Goal: Use online tool/utility: Utilize a website feature to perform a specific function

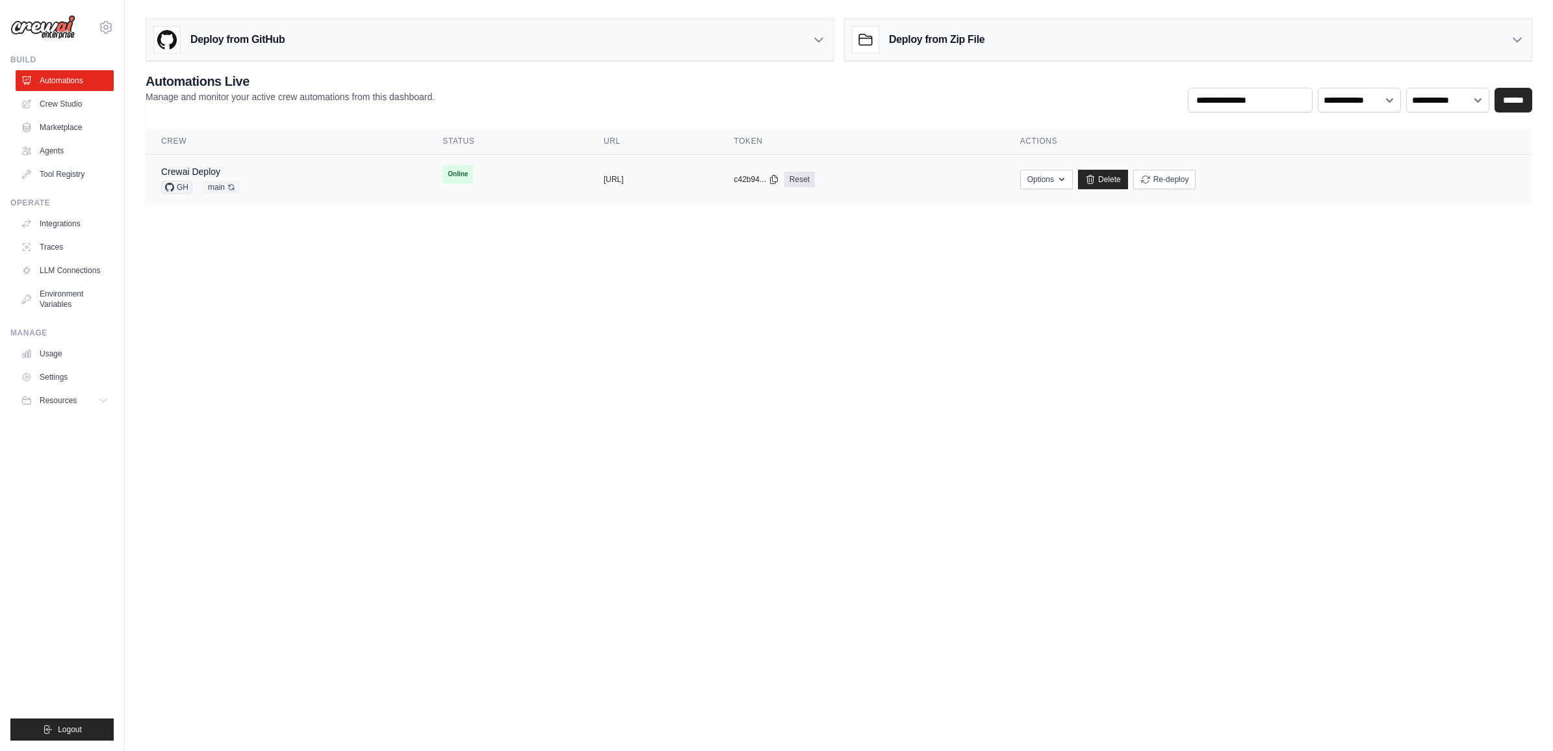
click at [225, 190] on span "main Auto-deploy enabled" at bounding box center [222, 187] width 38 height 13
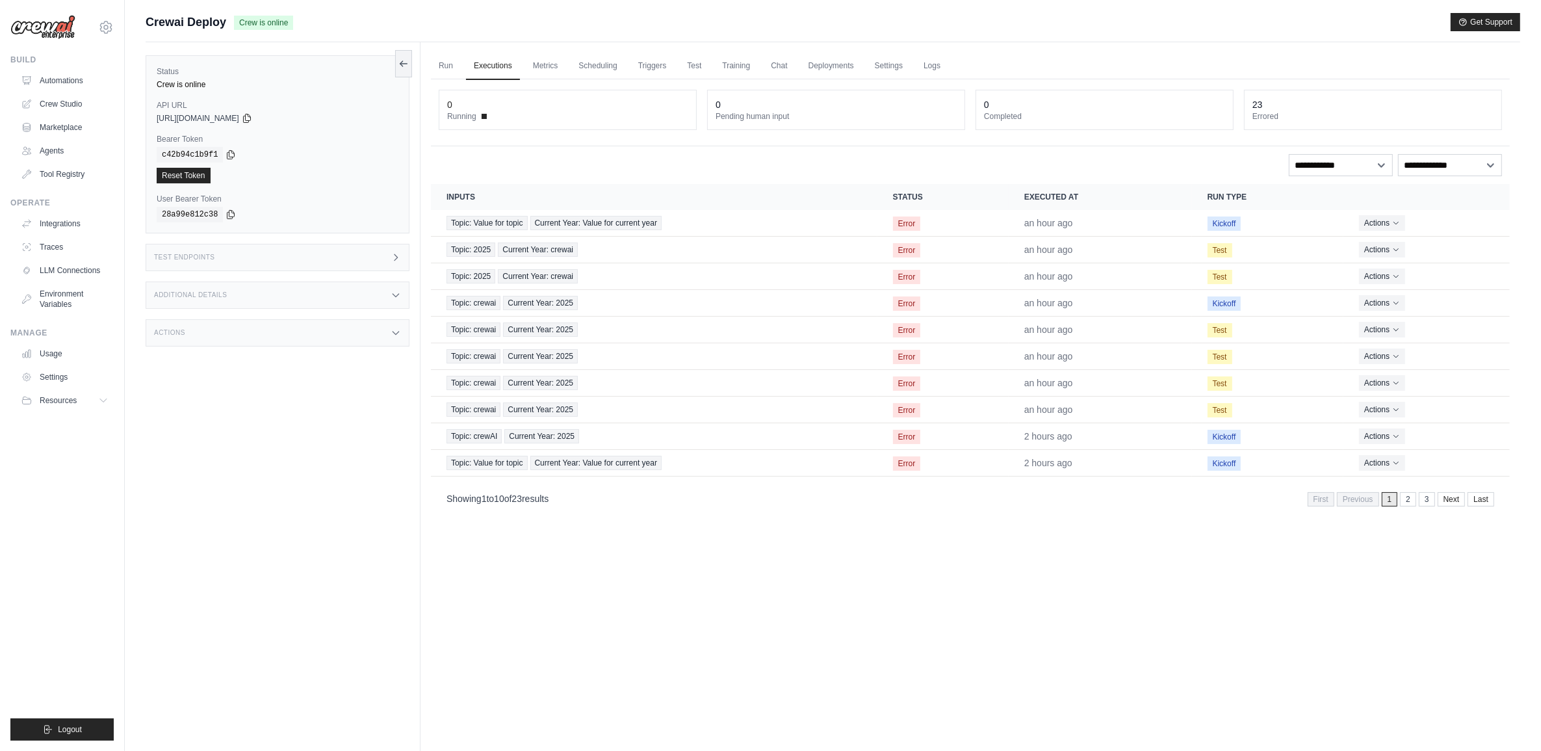
click at [363, 250] on div "Test Endpoints" at bounding box center [278, 257] width 264 height 27
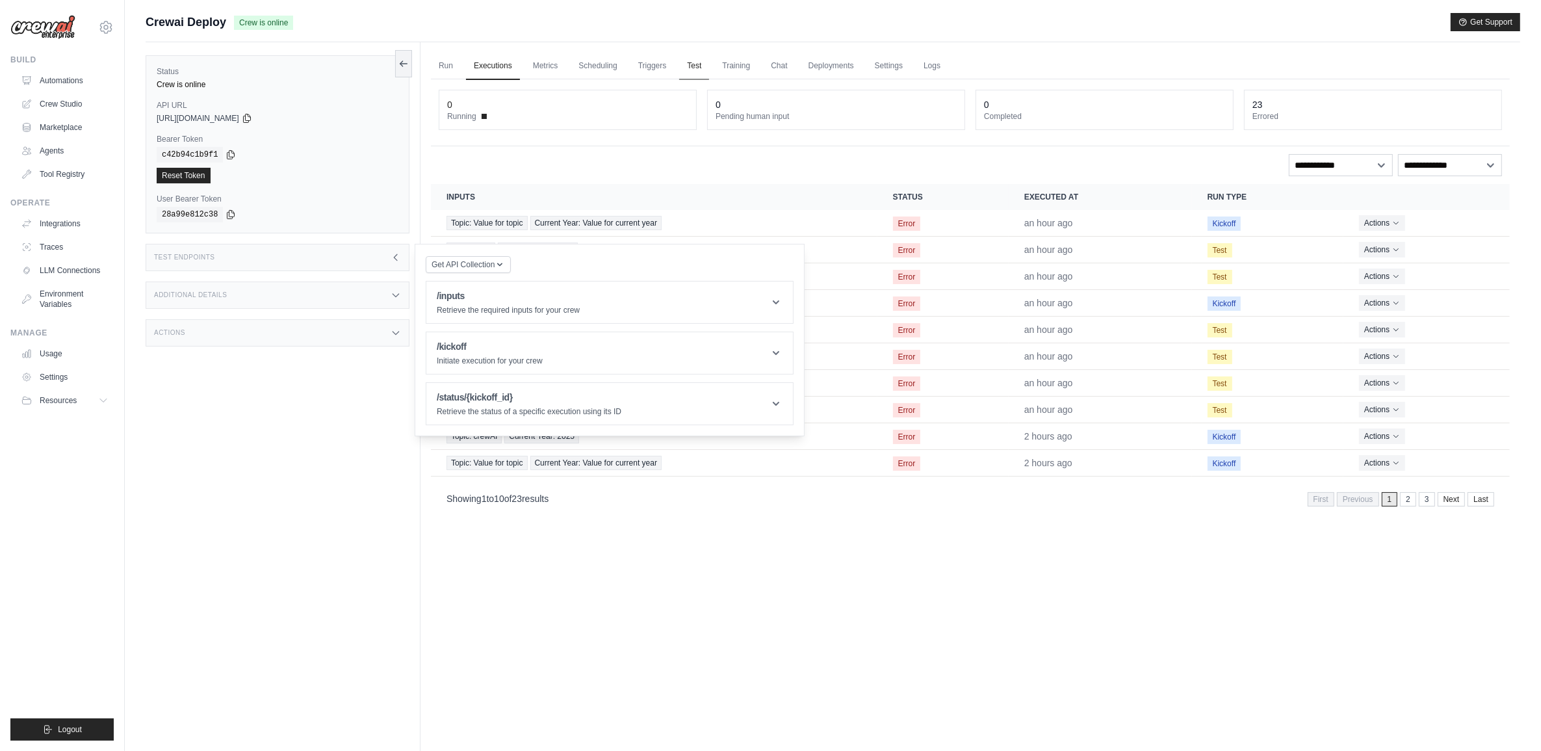
click at [692, 68] on link "Test" at bounding box center [694, 66] width 30 height 27
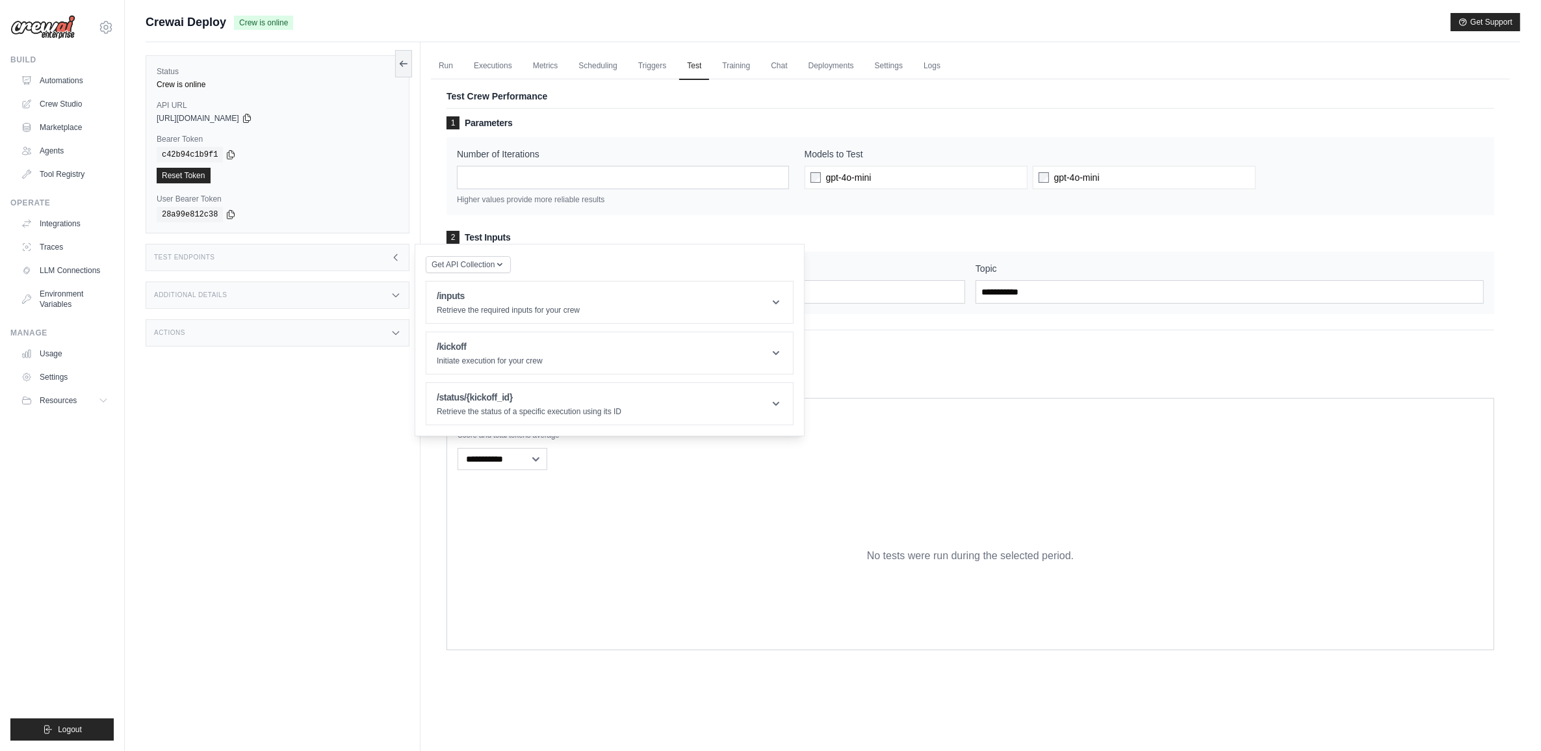
click at [586, 227] on div "1 Parameters Number of Iterations * Higher values provide more reliable results…" at bounding box center [971, 215] width 1048 height 198
click at [504, 314] on p "Retrieve the required inputs for your crew" at bounding box center [508, 310] width 143 height 10
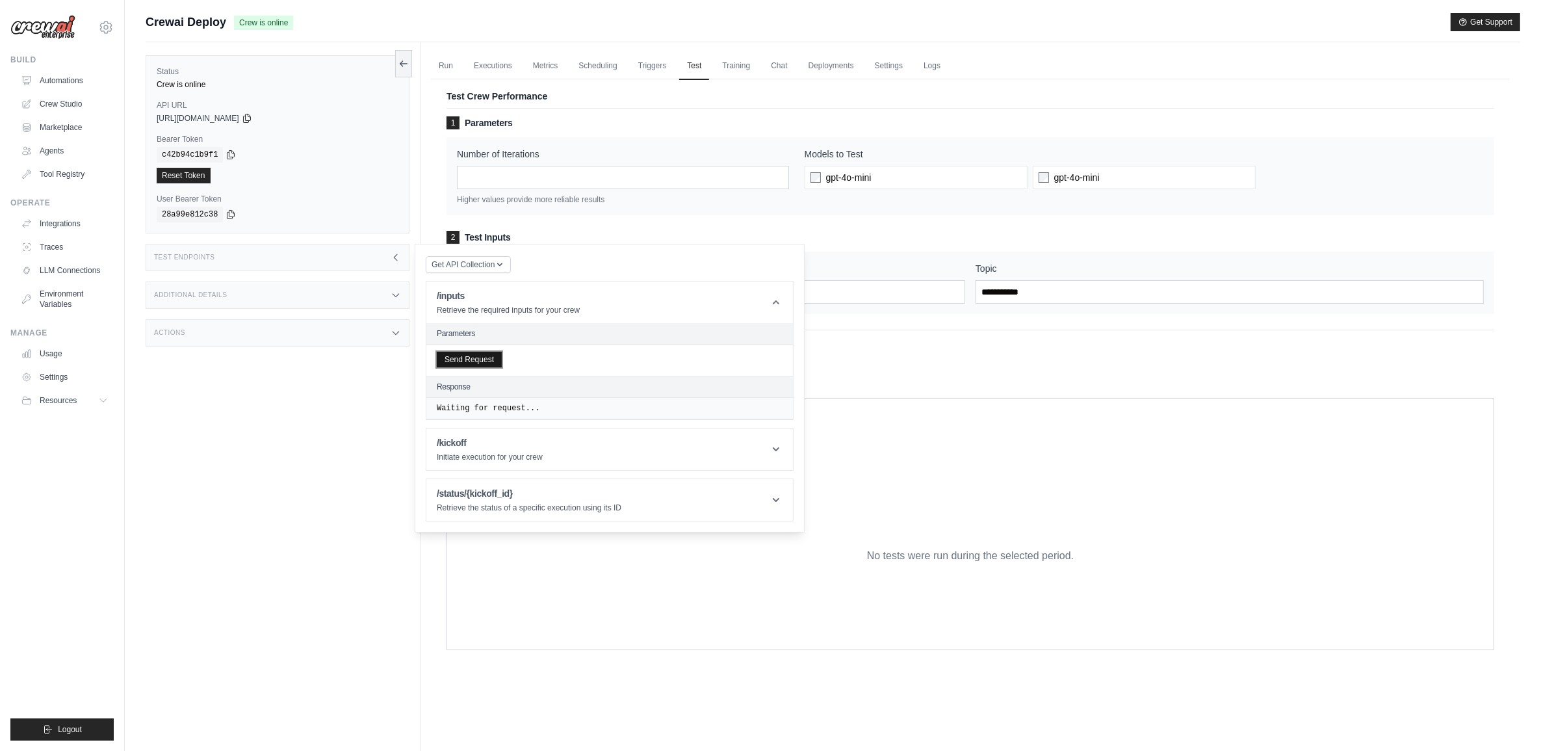
click at [463, 356] on button "Send Request" at bounding box center [469, 360] width 65 height 16
click at [514, 515] on h1 "/kickoff" at bounding box center [490, 508] width 106 height 13
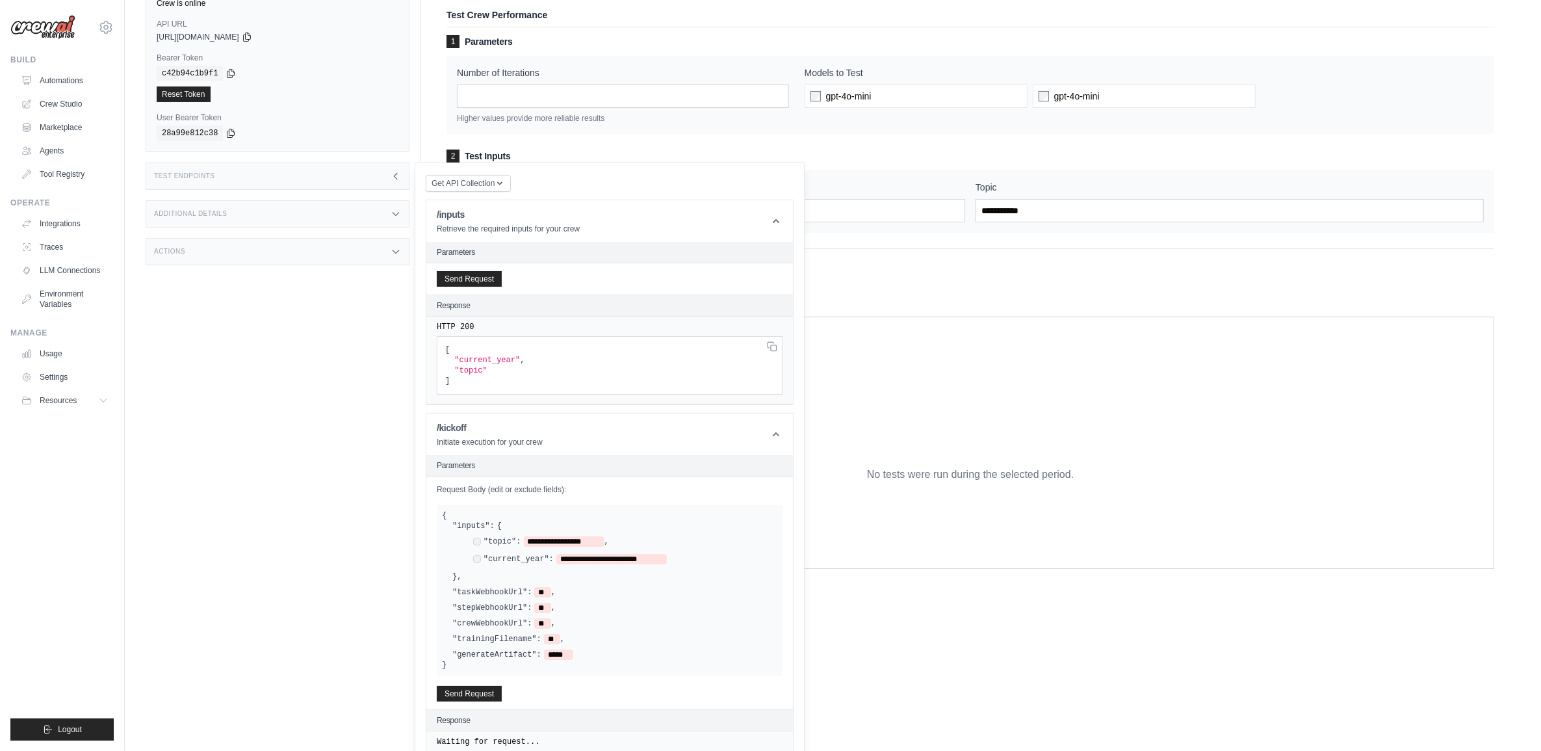
scroll to position [148, 0]
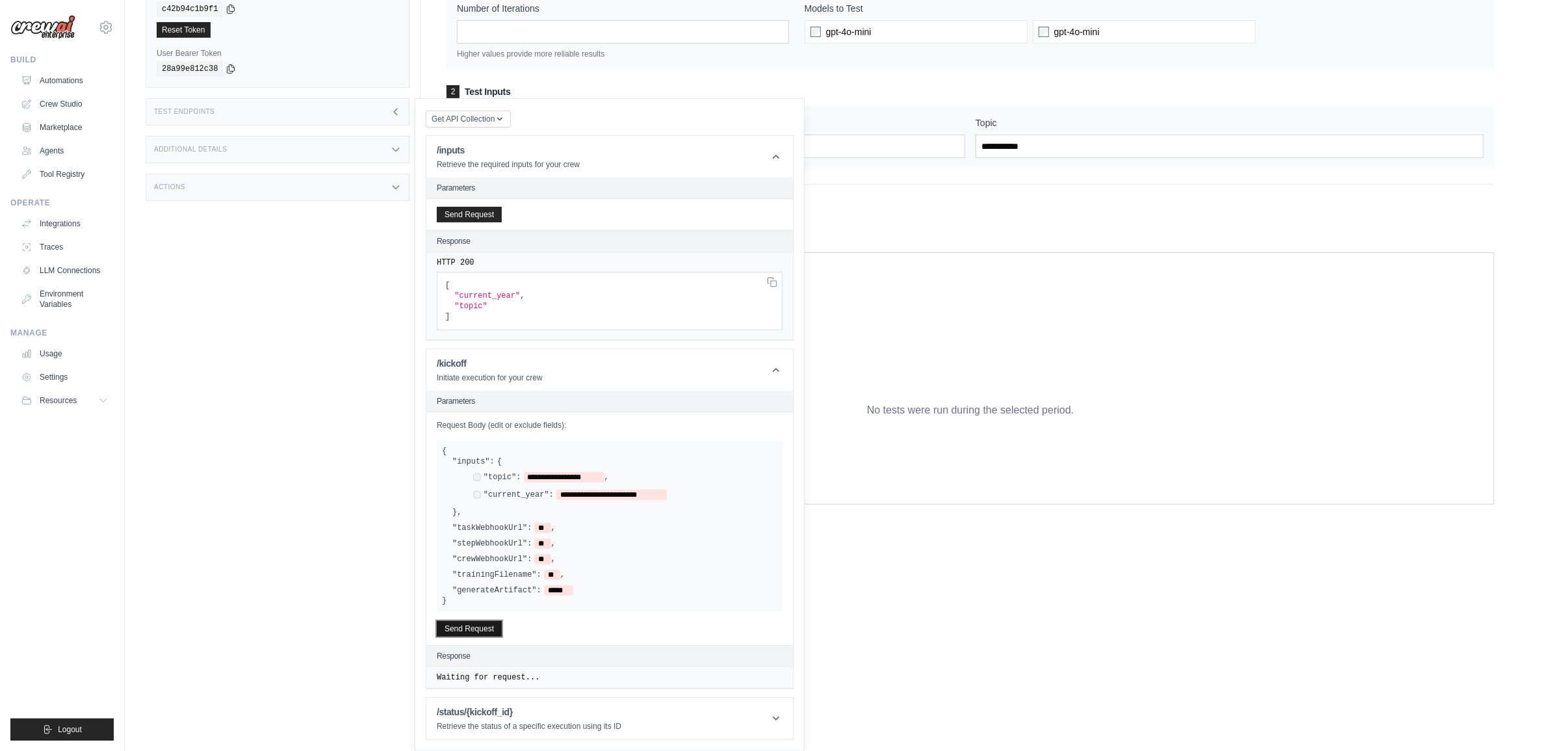
click at [460, 632] on button "Send Request" at bounding box center [469, 629] width 65 height 16
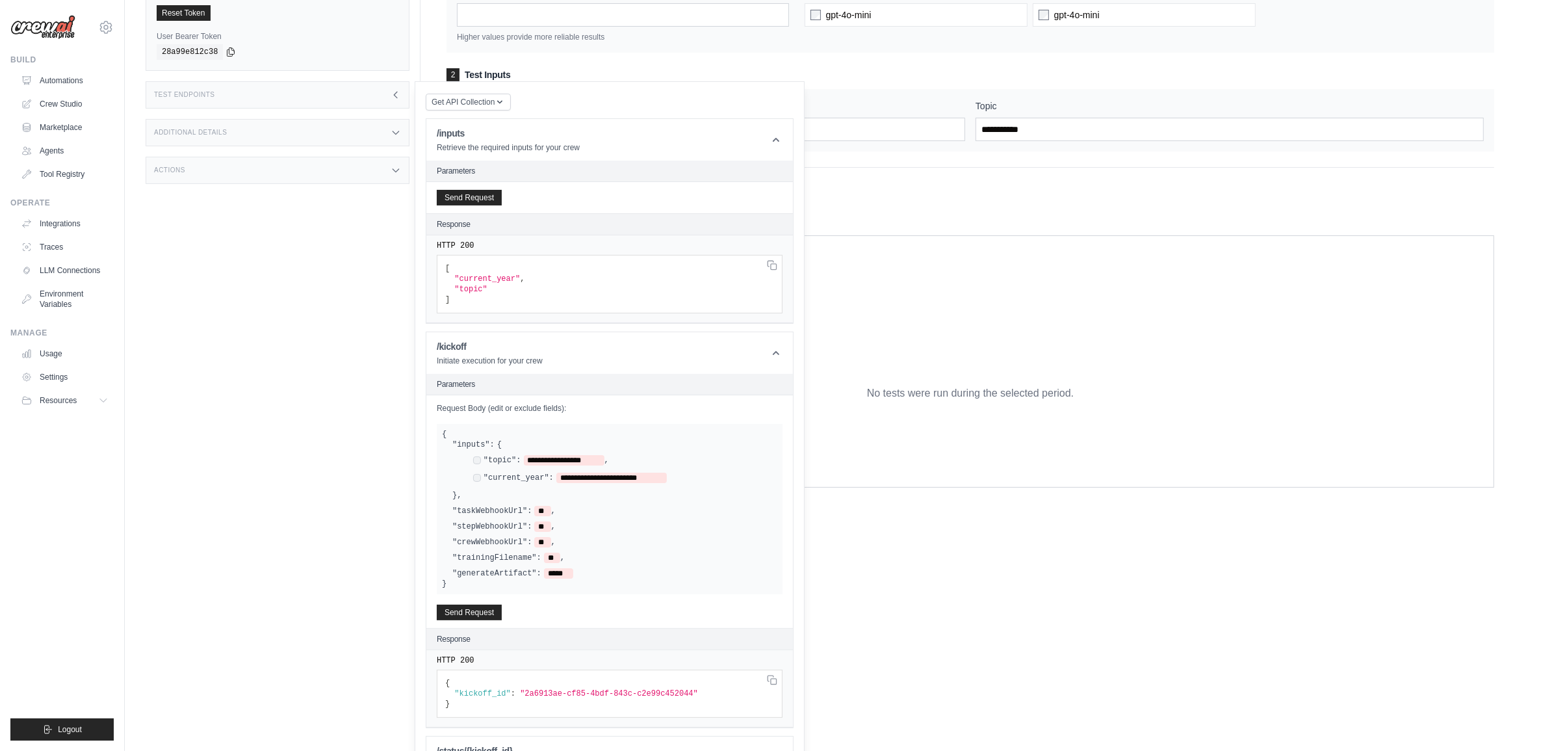
scroll to position [205, 0]
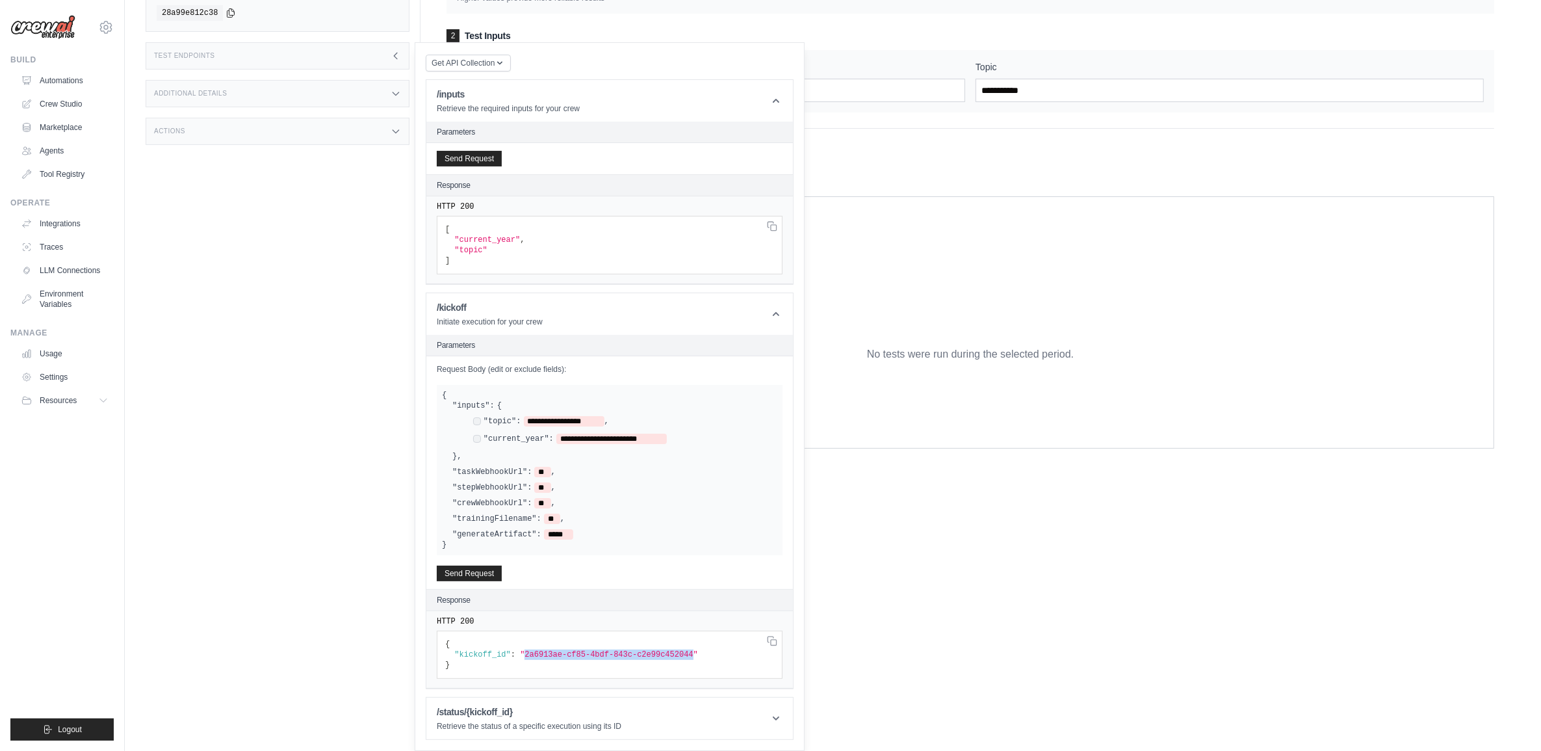
drag, startPoint x: 519, startPoint y: 651, endPoint x: 670, endPoint y: 654, distance: 151.5
click at [670, 654] on span ""2a6913ae-cf85-4bdf-843c-c2e99c452044"" at bounding box center [609, 654] width 178 height 9
click at [673, 652] on span ""2a6913ae-cf85-4bdf-843c-c2e99c452044"" at bounding box center [609, 654] width 178 height 9
copy span "2a6913ae-cf85-4bdf-843c-c2e99c452044"
click at [556, 713] on h1 "/status/{kickoff_id}" at bounding box center [529, 711] width 185 height 13
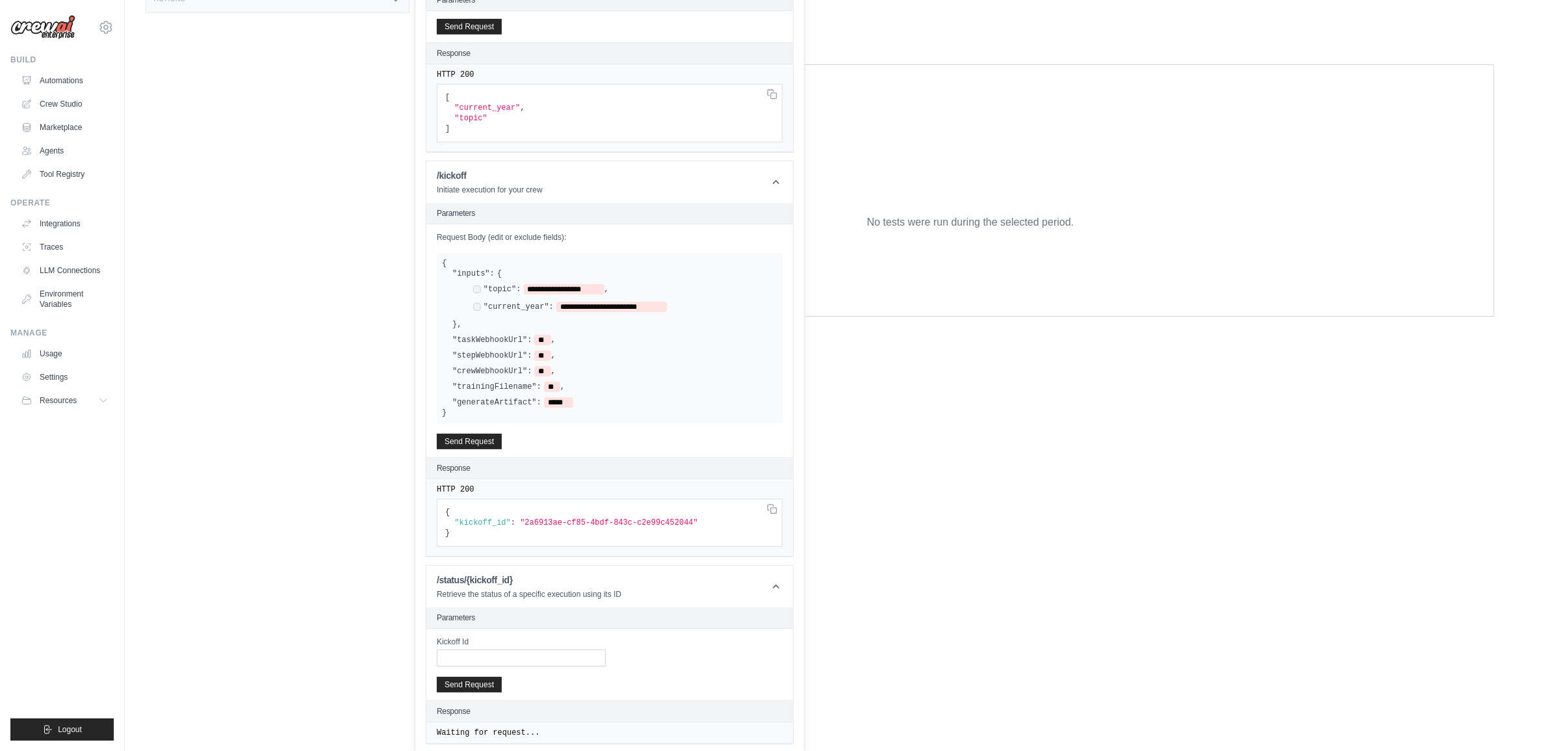
scroll to position [342, 0]
click at [551, 645] on input "Kickoff Id" at bounding box center [521, 653] width 169 height 17
paste input "**********"
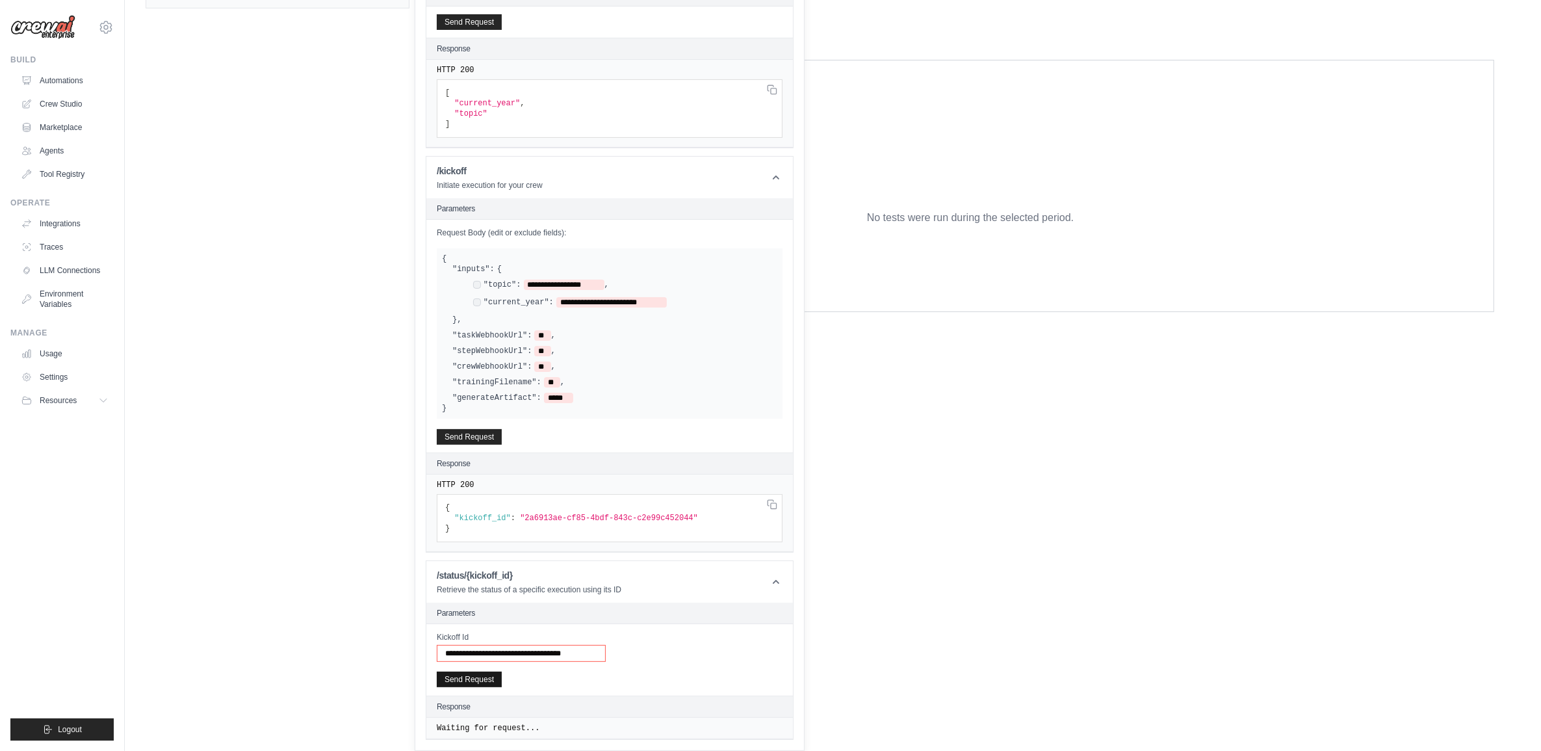
type input "**********"
click at [481, 679] on button "Send Request" at bounding box center [469, 679] width 65 height 16
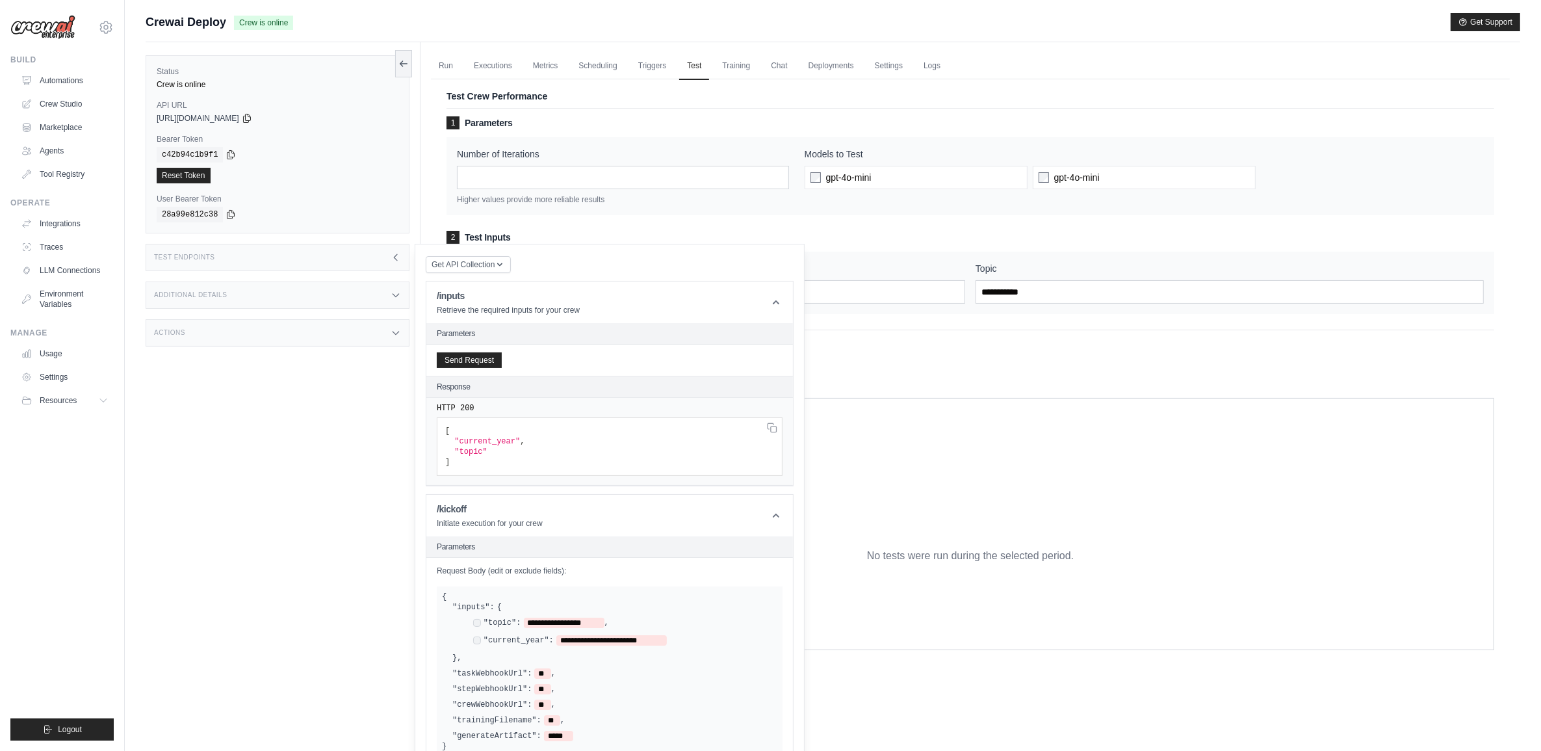
drag, startPoint x: 905, startPoint y: 60, endPoint x: 810, endPoint y: 91, distance: 99.7
click at [903, 62] on link "Settings" at bounding box center [889, 66] width 44 height 27
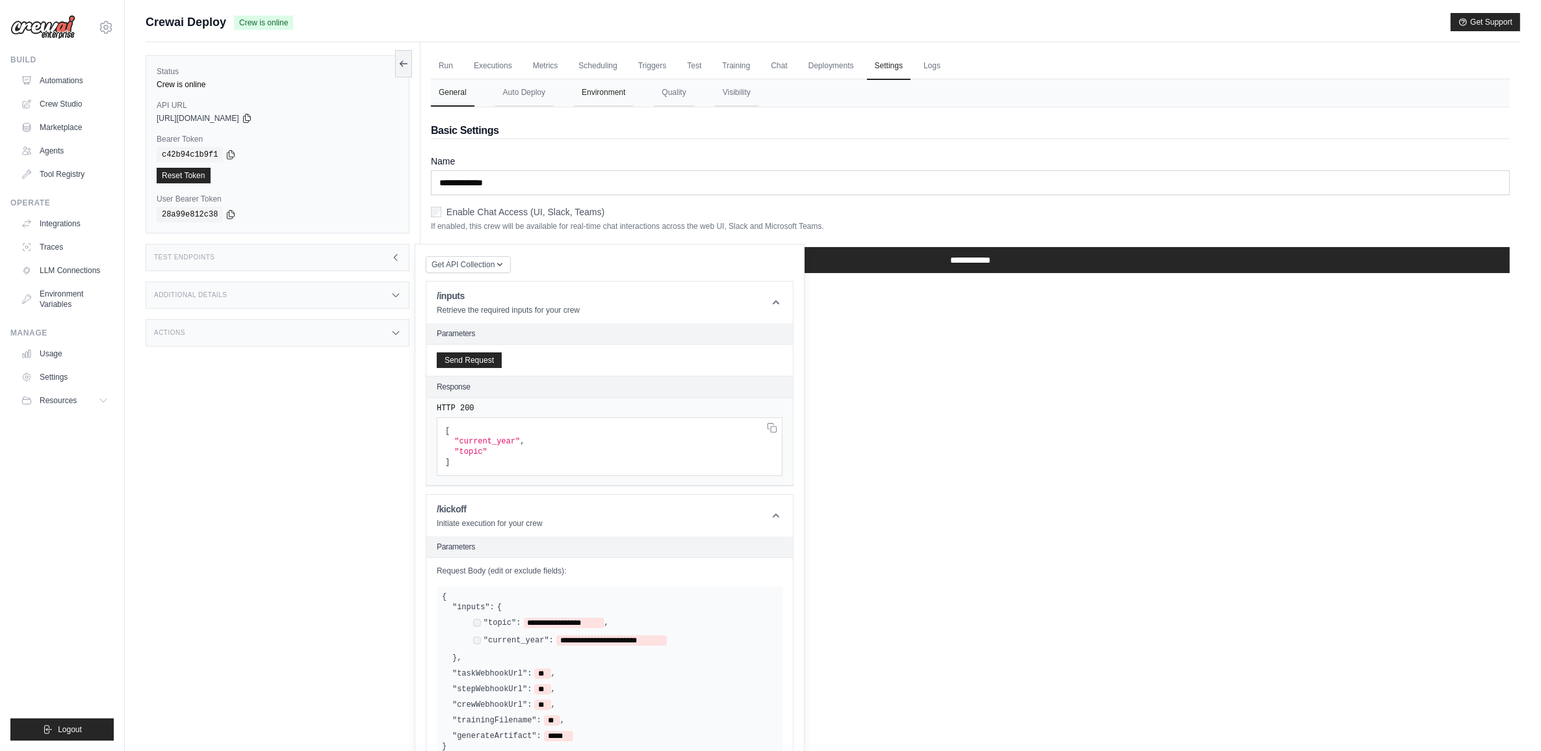
click at [629, 92] on button "Environment" at bounding box center [603, 92] width 59 height 27
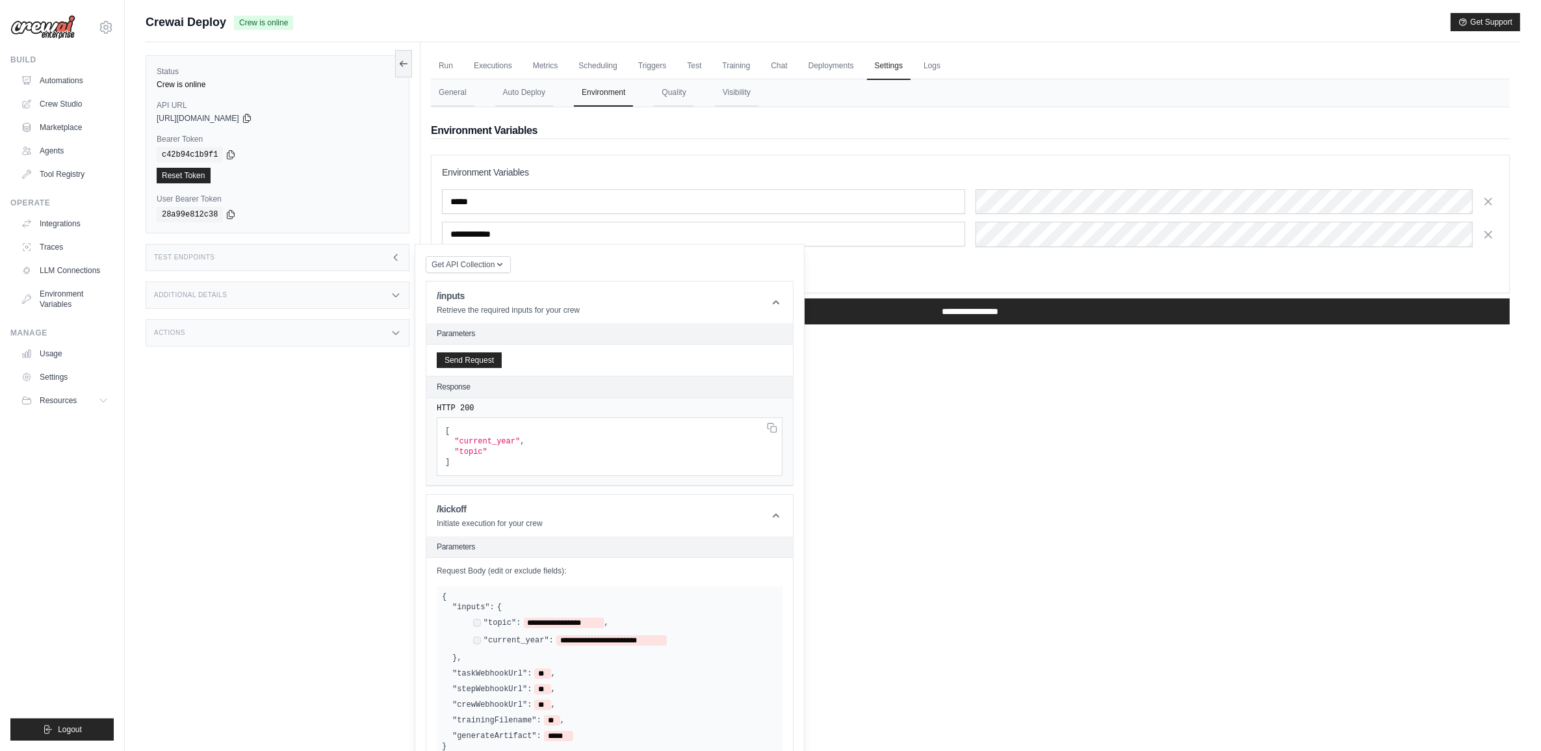
click at [397, 257] on icon at bounding box center [396, 257] width 10 height 10
